Goal: Task Accomplishment & Management: Complete application form

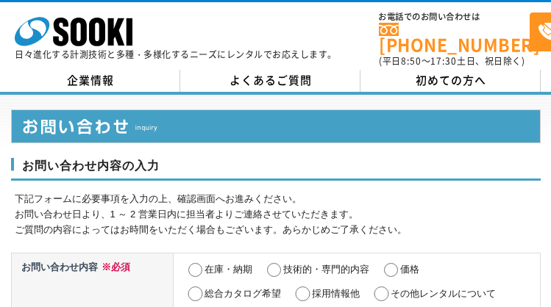
select select "22"
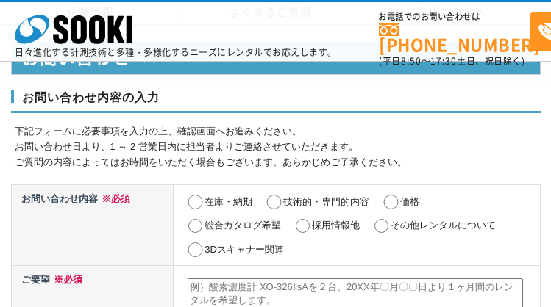
scroll to position [725, 0]
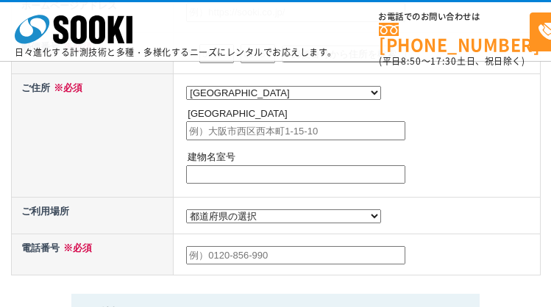
select select "22"
radio input "true"
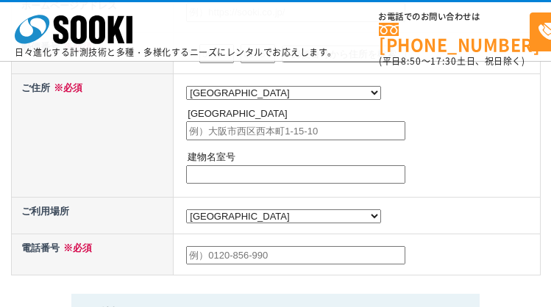
radio input "true"
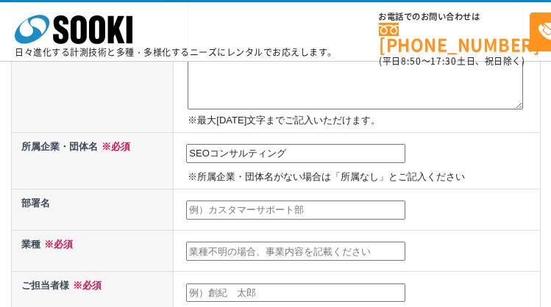
type input "SEOコンサルティング"
type input "SEO対策支援事業部"
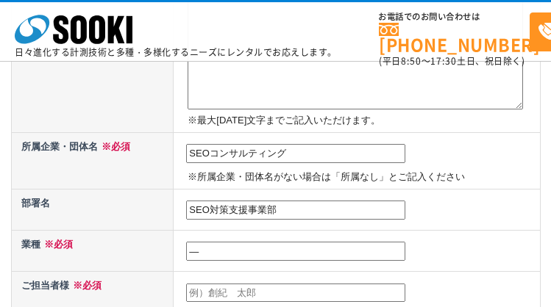
type input "―"
type input "[PERSON_NAME]"
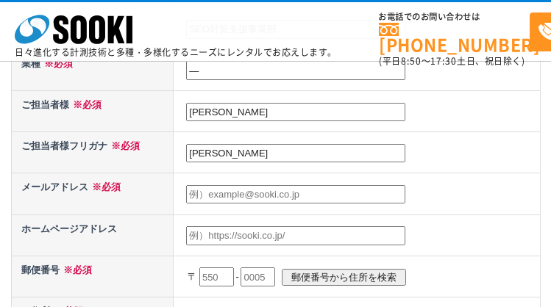
type input "[PERSON_NAME]"
type input "[EMAIL_ADDRESS][DOMAIN_NAME]"
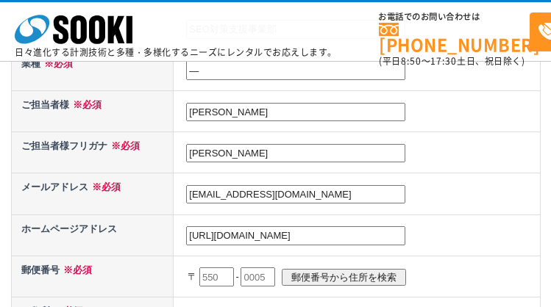
type input "[URL][DOMAIN_NAME]"
type input "420"
type input "4200"
type input "0033"
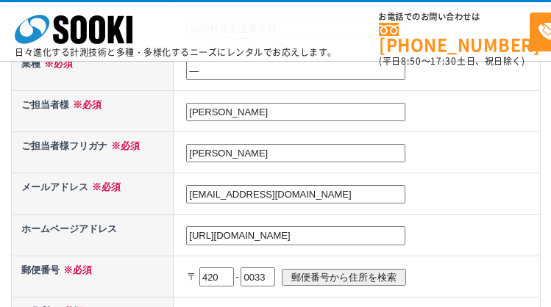
scroll to position [706, 0]
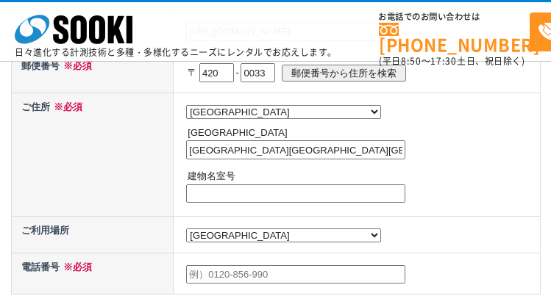
type input "[GEOGRAPHIC_DATA][GEOGRAPHIC_DATA][GEOGRAPHIC_DATA]"
type input "―"
type input "05053691176"
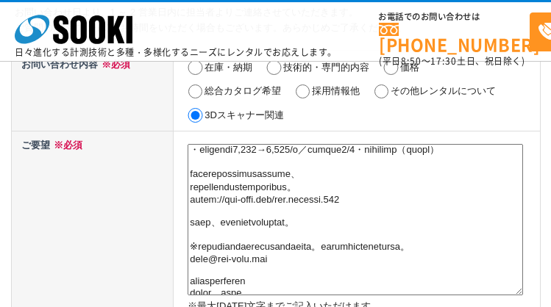
type textarea "loremipsumdolorSITametconsecteturad？ eli、seddoeiusmodtemp「INCididuntutl」etdolor…"
